Goal: Information Seeking & Learning: Learn about a topic

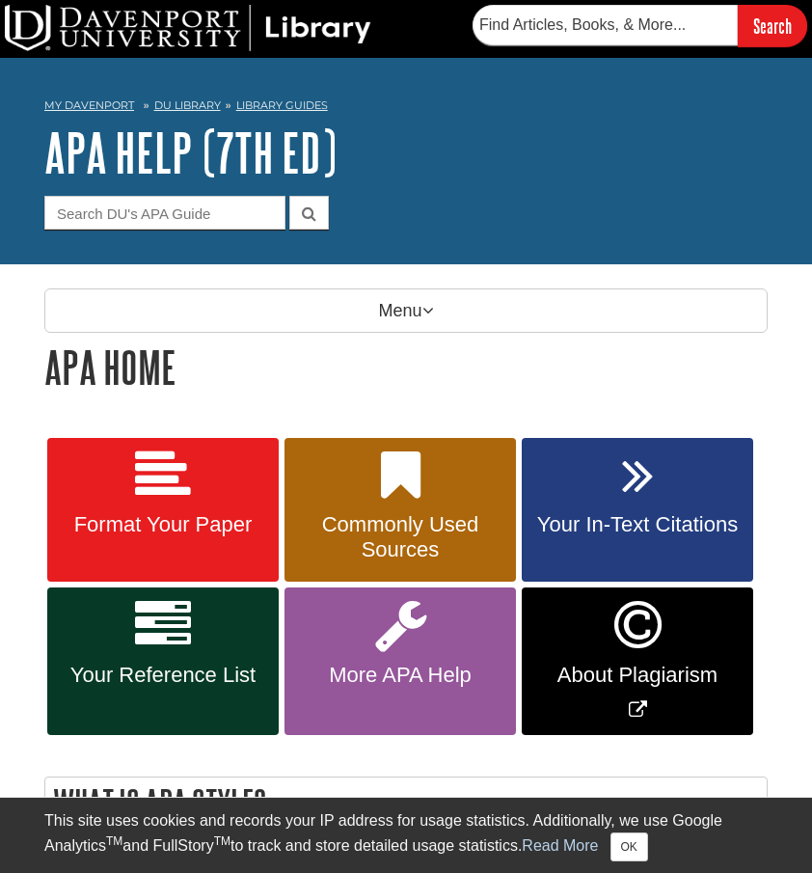
click at [190, 618] on icon at bounding box center [163, 625] width 56 height 56
click at [595, 487] on link "Your In-Text Citations" at bounding box center [638, 510] width 232 height 145
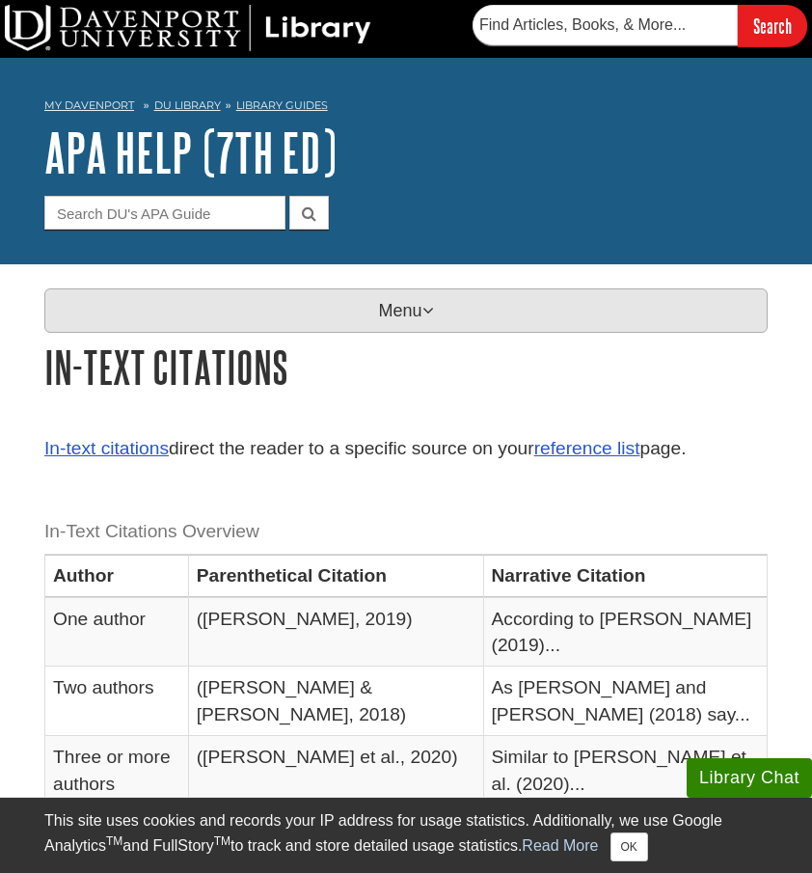
click at [308, 290] on p "Menu" at bounding box center [406, 311] width 724 height 44
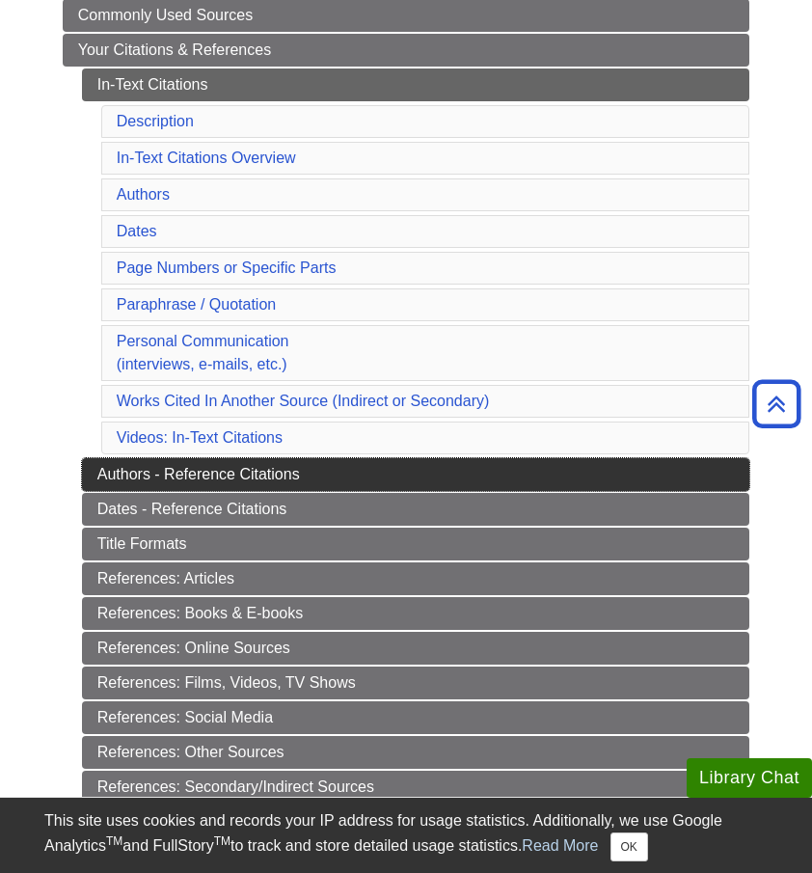
scroll to position [413, 0]
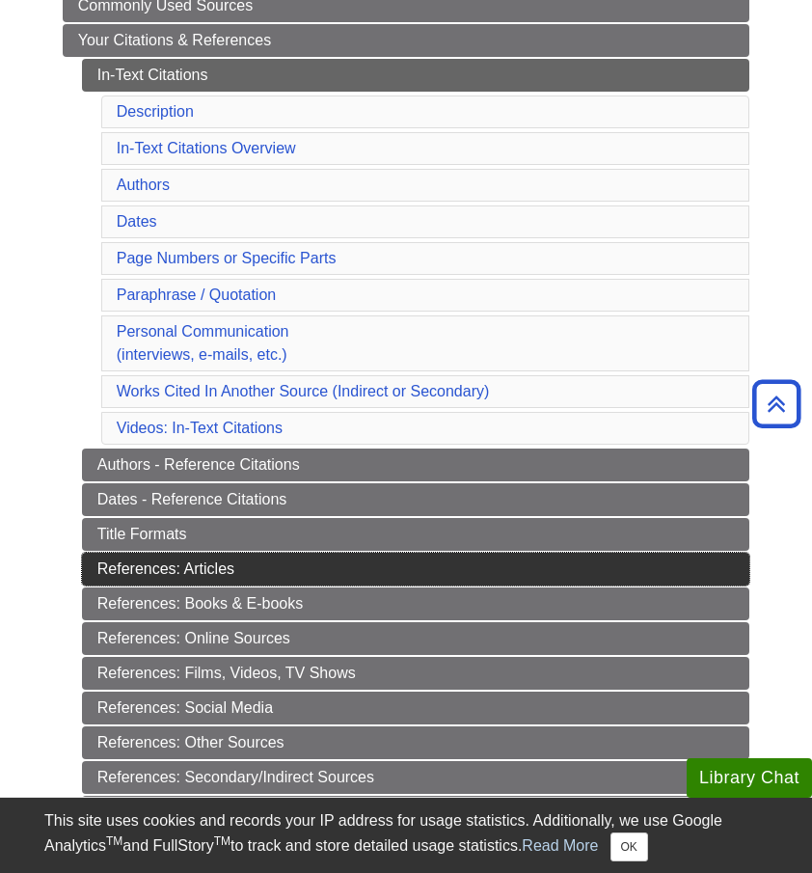
click at [264, 569] on link "References: Articles" at bounding box center [416, 569] width 669 height 33
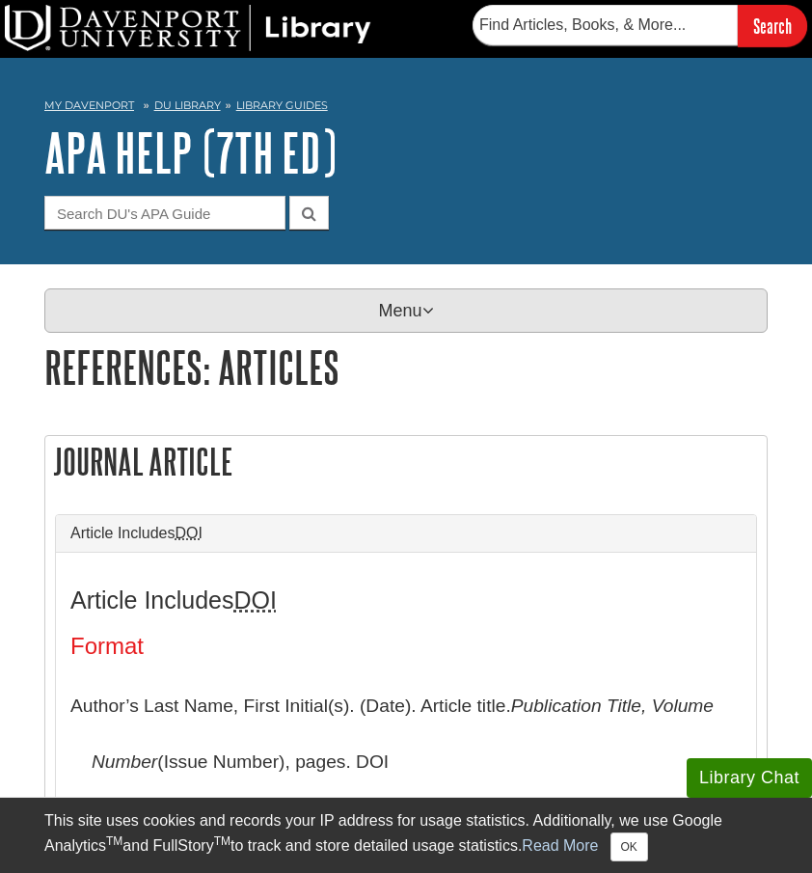
click at [285, 308] on p "Menu" at bounding box center [406, 311] width 724 height 44
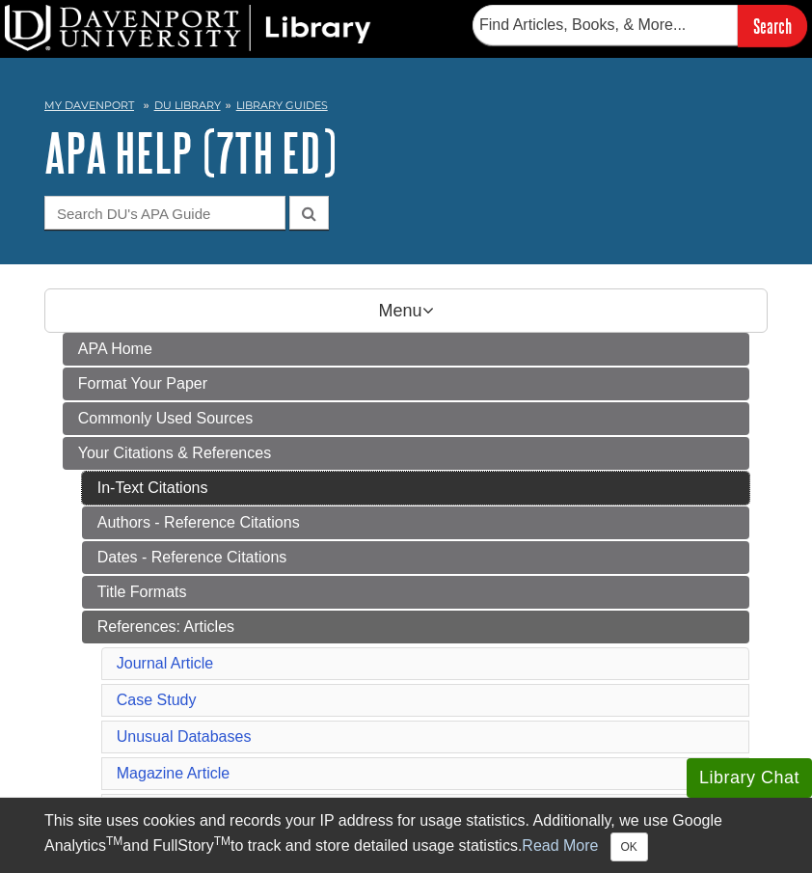
click at [183, 502] on link "In-Text Citations" at bounding box center [416, 488] width 669 height 33
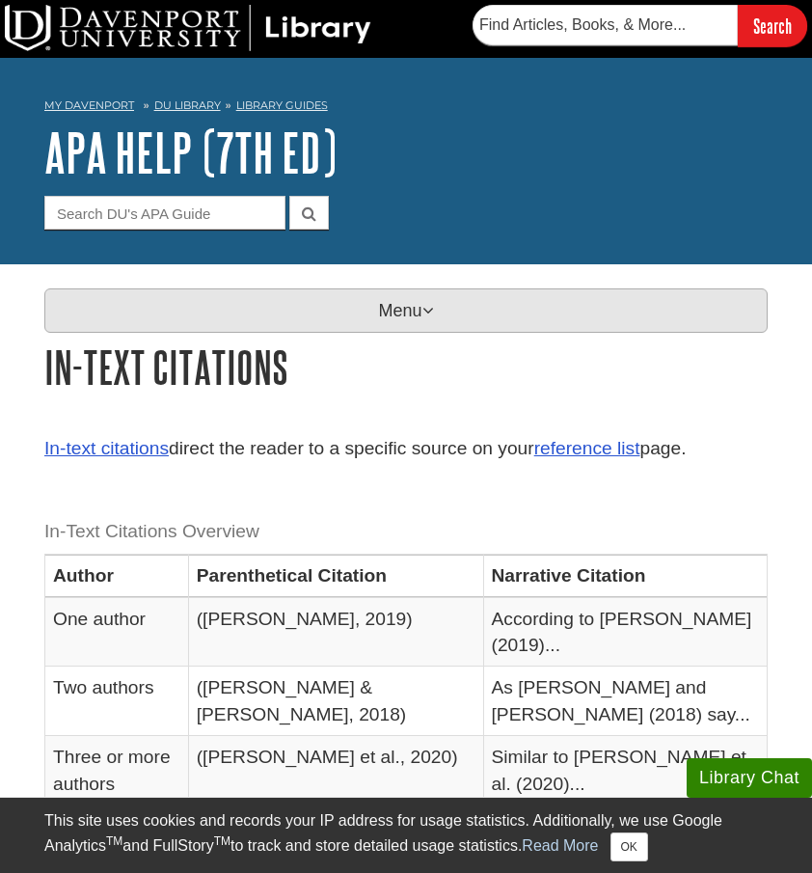
click at [346, 295] on p "Menu" at bounding box center [406, 311] width 724 height 44
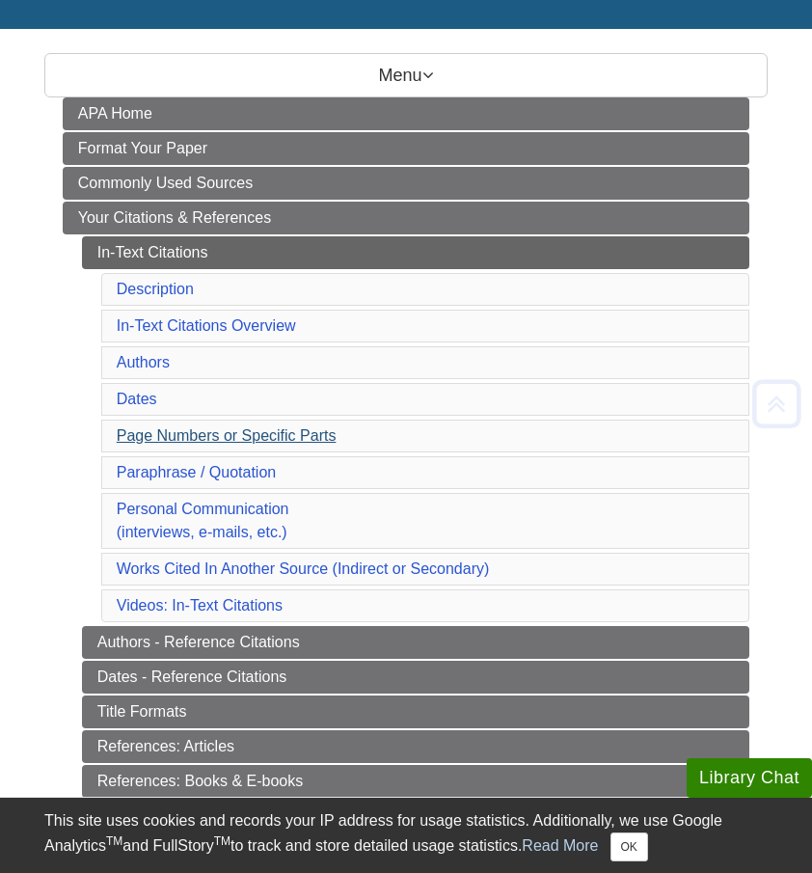
scroll to position [261, 0]
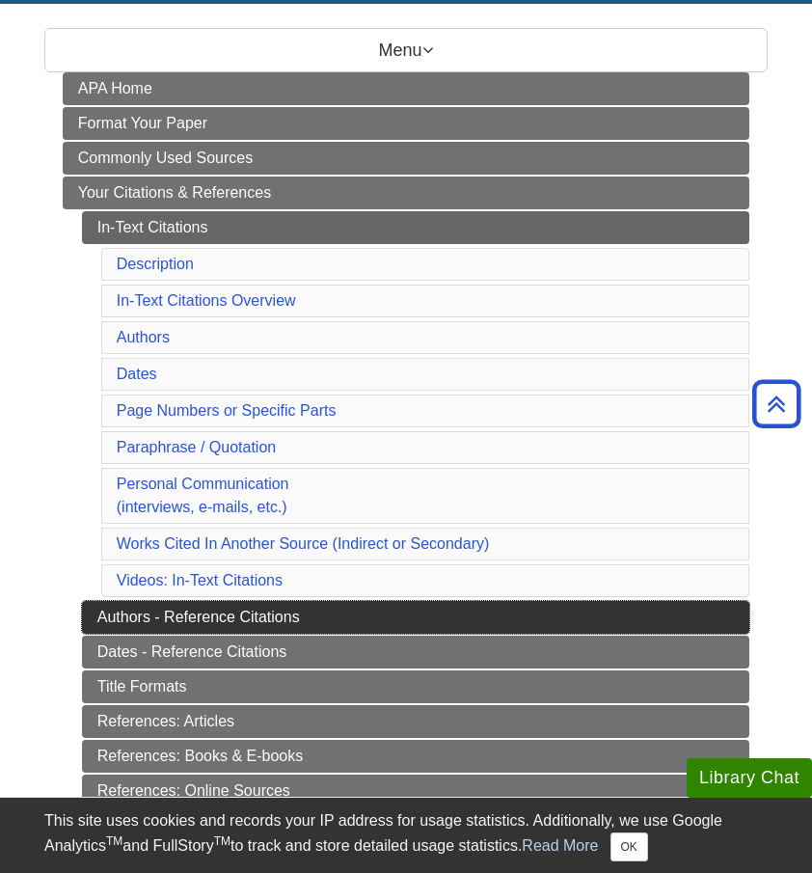
click at [254, 604] on link "Authors - Reference Citations" at bounding box center [416, 617] width 669 height 33
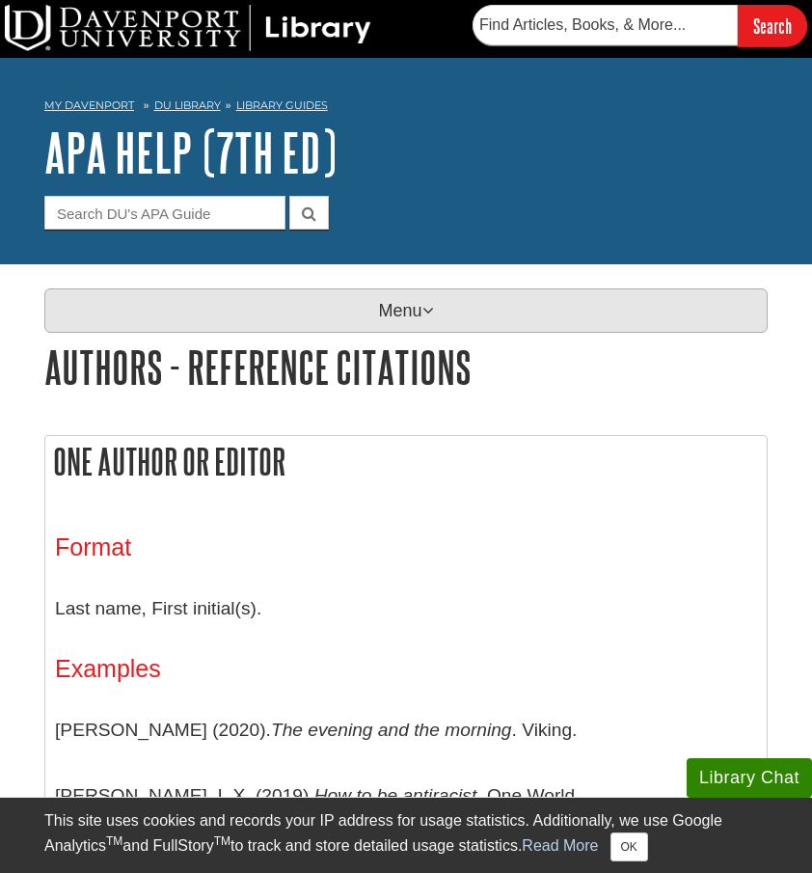
click at [357, 331] on p "Menu" at bounding box center [406, 311] width 724 height 44
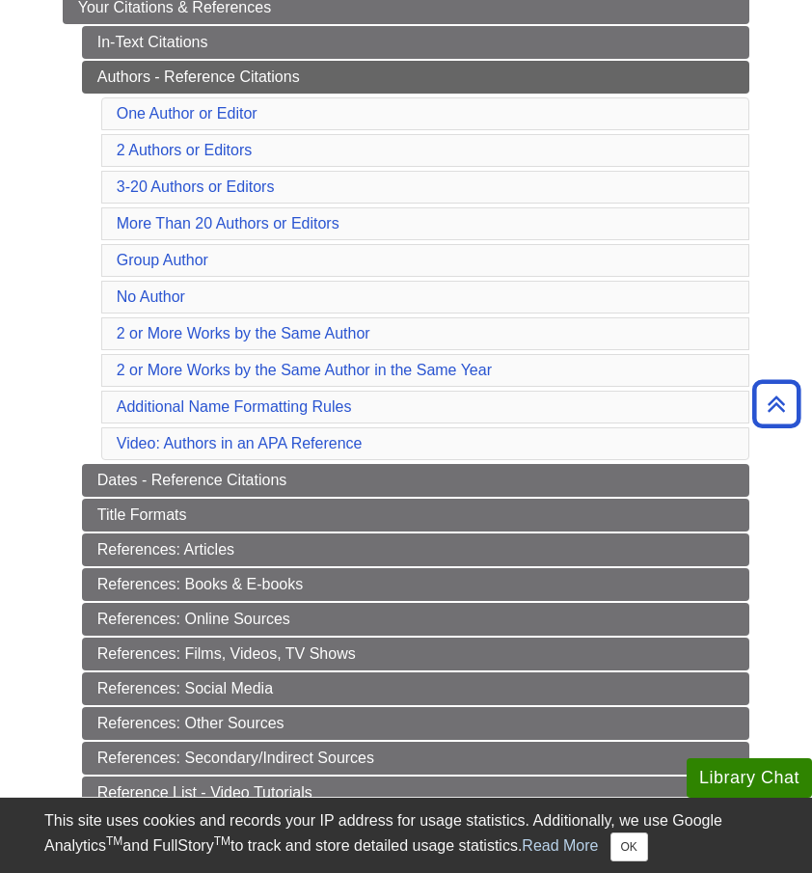
scroll to position [447, 0]
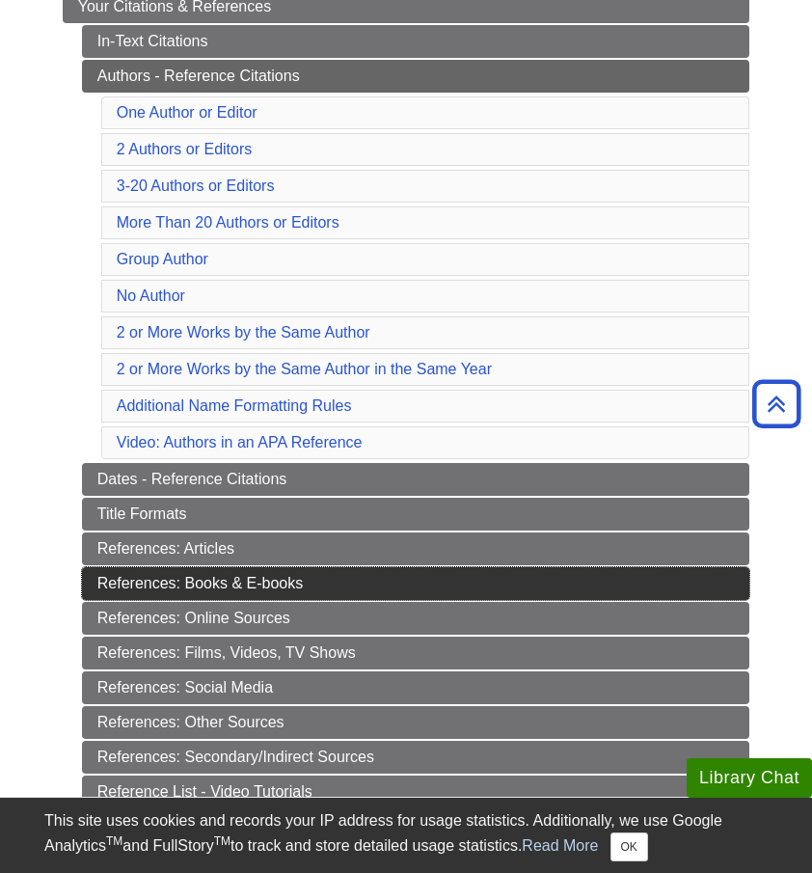
click at [261, 585] on link "References: Books & E-books" at bounding box center [416, 583] width 669 height 33
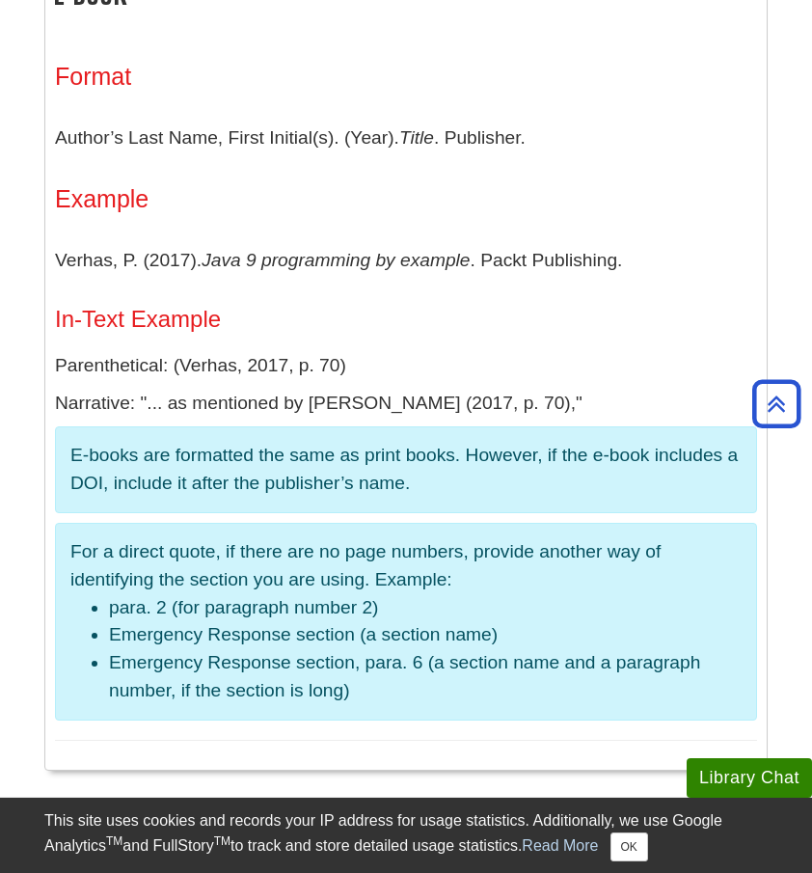
scroll to position [3340, 0]
